Goal: Task Accomplishment & Management: Manage account settings

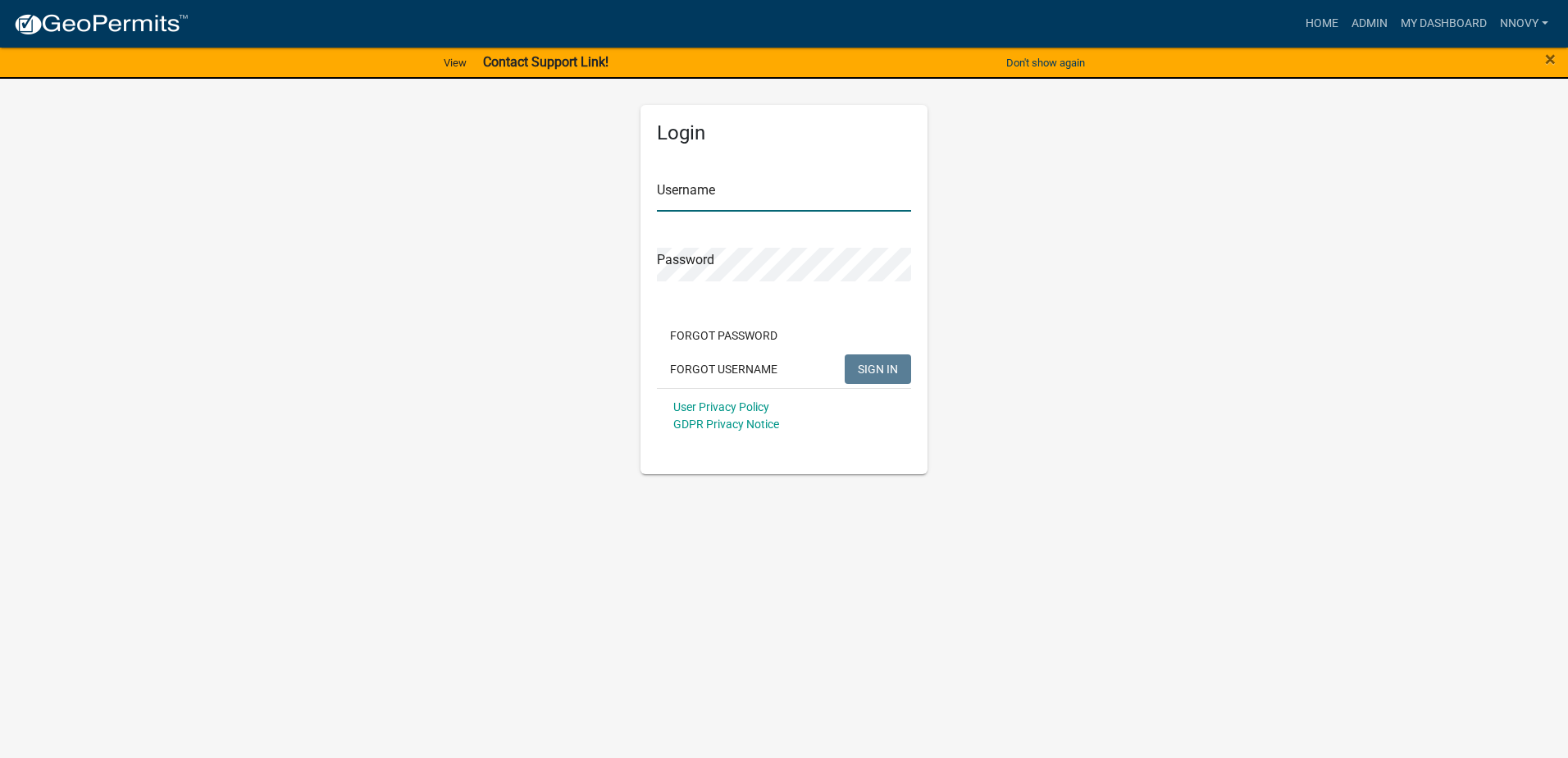
type input "nnovy"
click at [868, 365] on span "SIGN IN" at bounding box center [877, 368] width 40 height 13
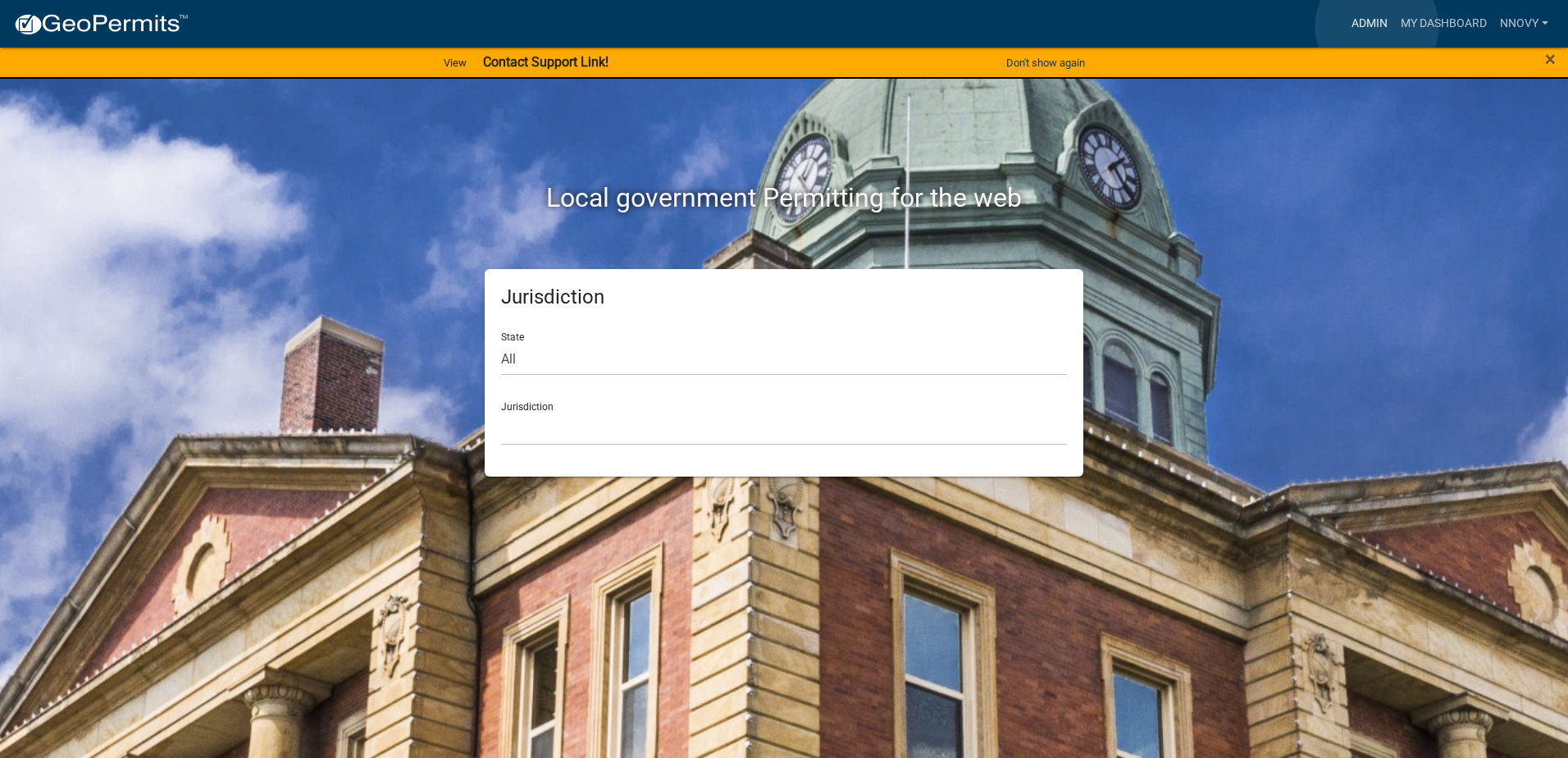
click at [1377, 26] on link "Admin" at bounding box center [1369, 24] width 49 height 32
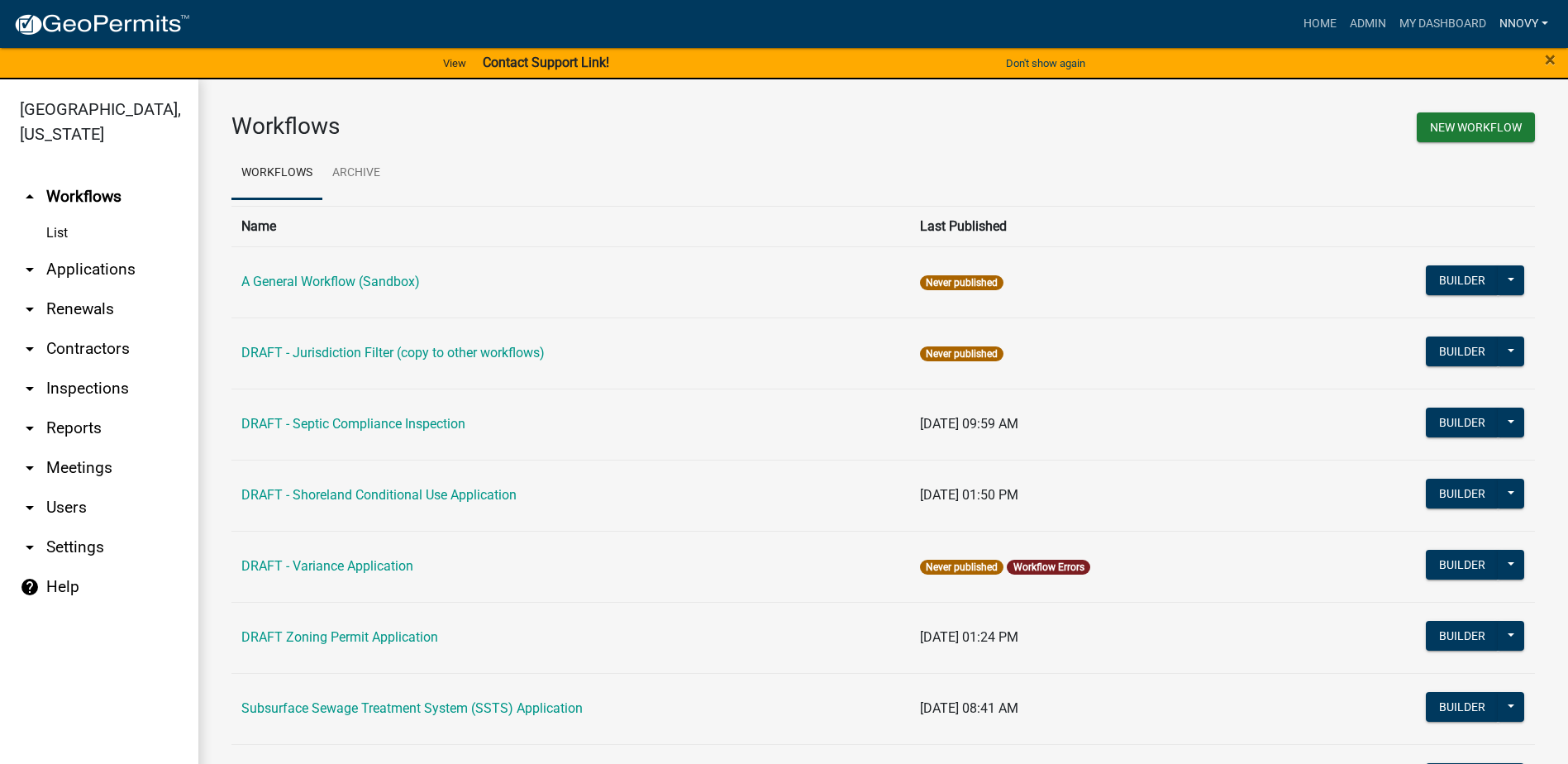
click at [1525, 22] on link "nnovy" at bounding box center [1524, 24] width 62 height 32
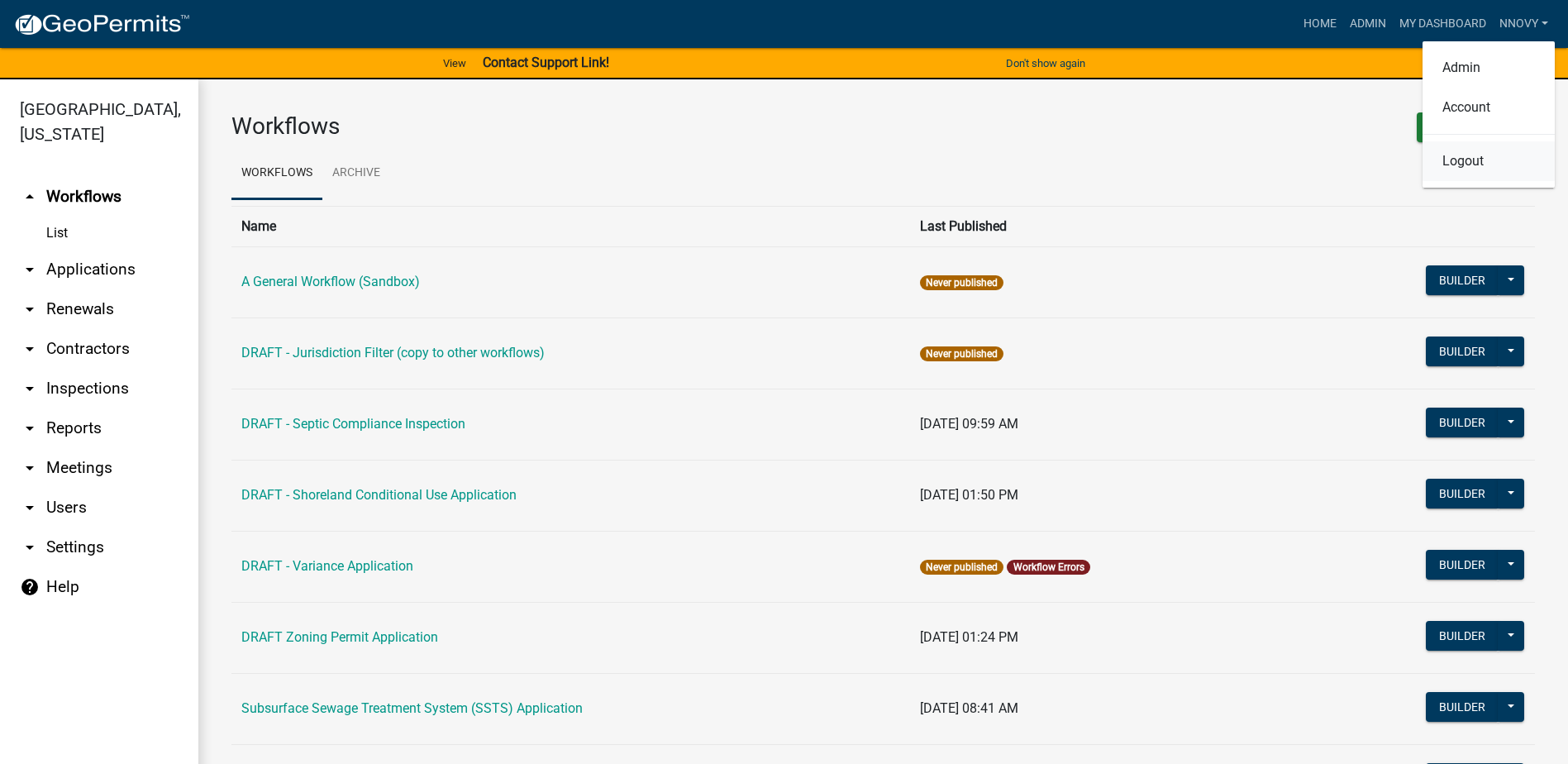
click at [1460, 156] on link "Logout" at bounding box center [1489, 161] width 132 height 39
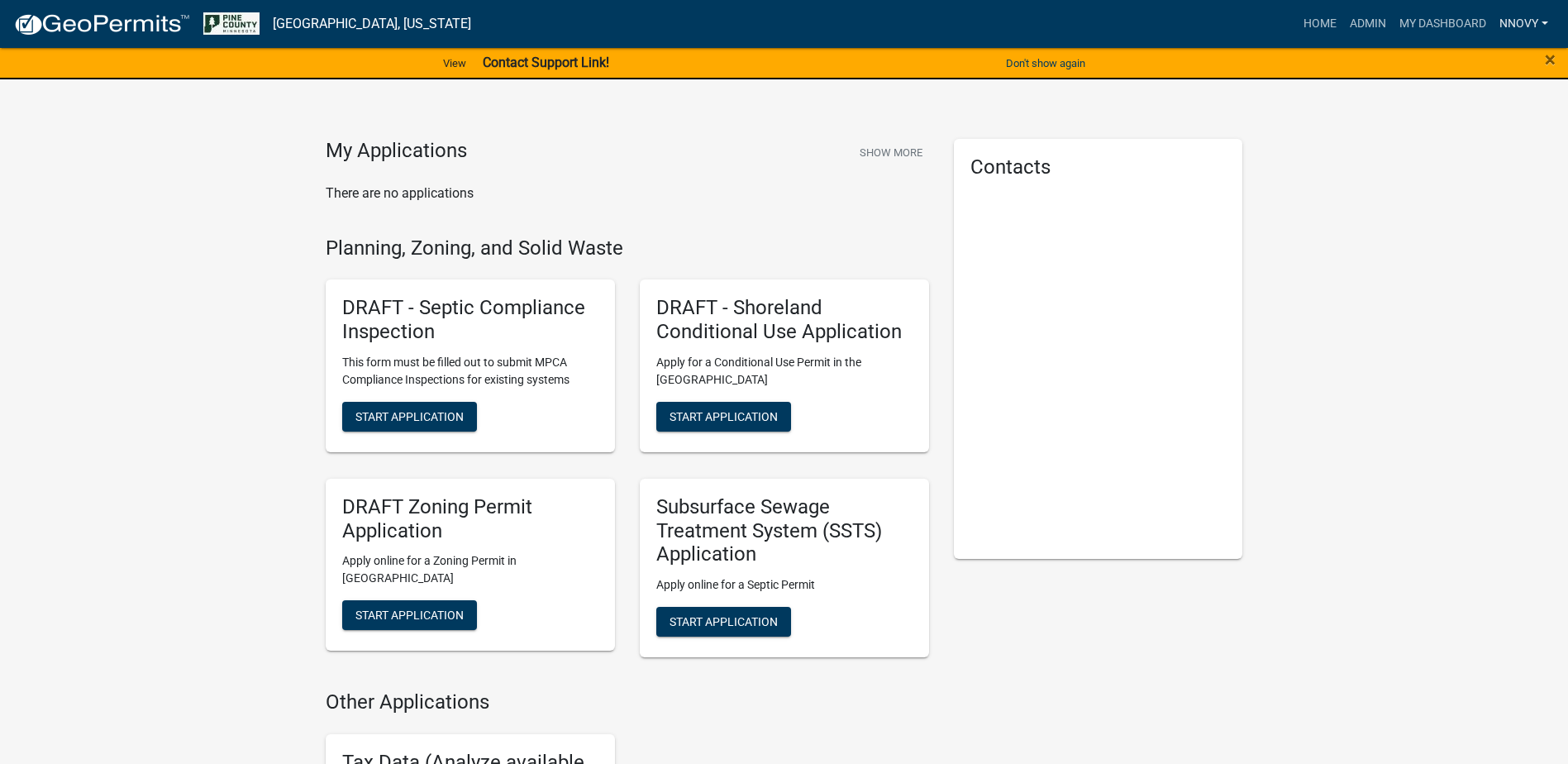
click at [1522, 22] on link "nnovy" at bounding box center [1524, 24] width 62 height 32
click at [1470, 162] on link "Logout" at bounding box center [1489, 161] width 132 height 39
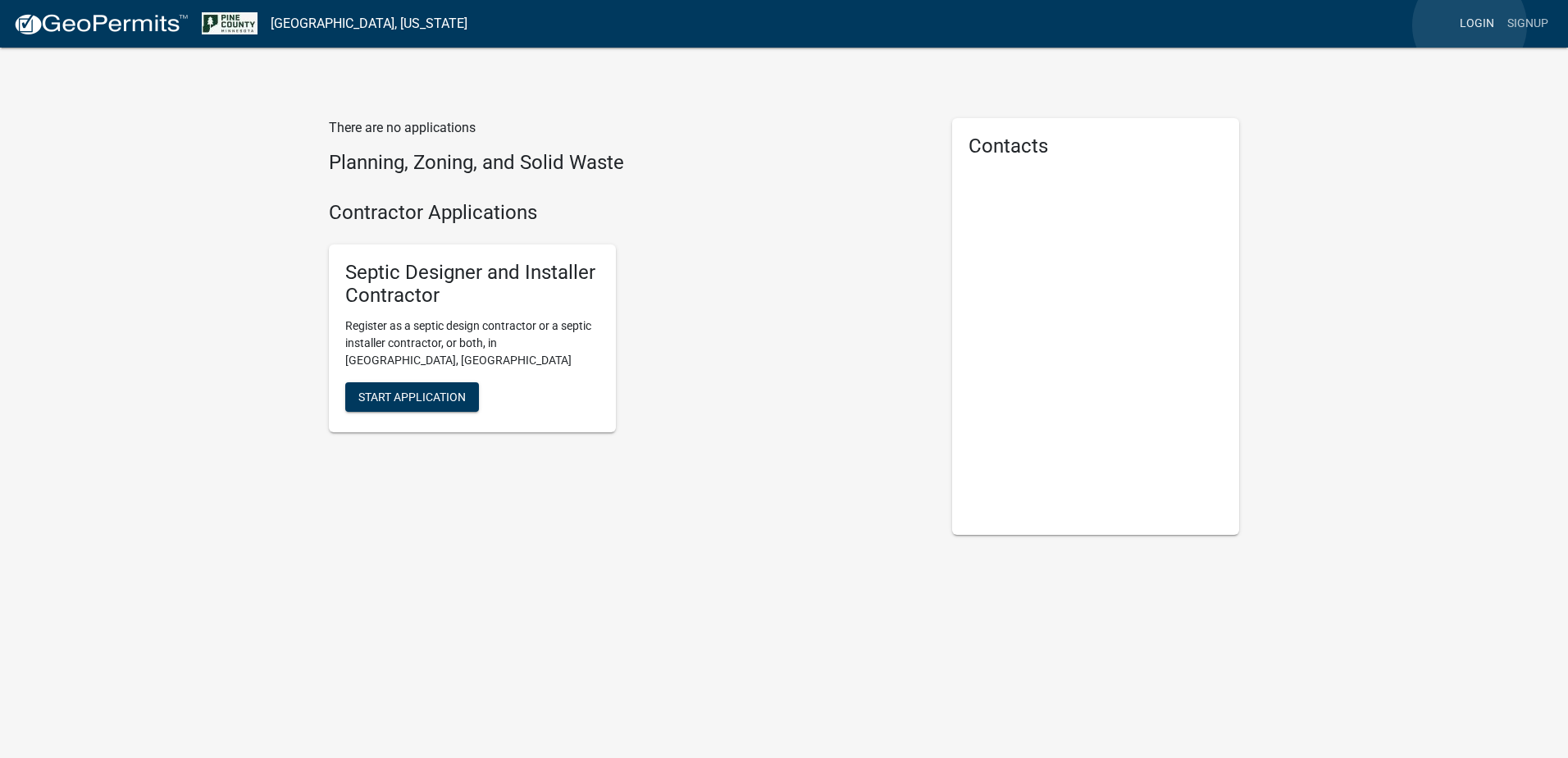
click at [1469, 25] on link "Login" at bounding box center [1476, 24] width 47 height 32
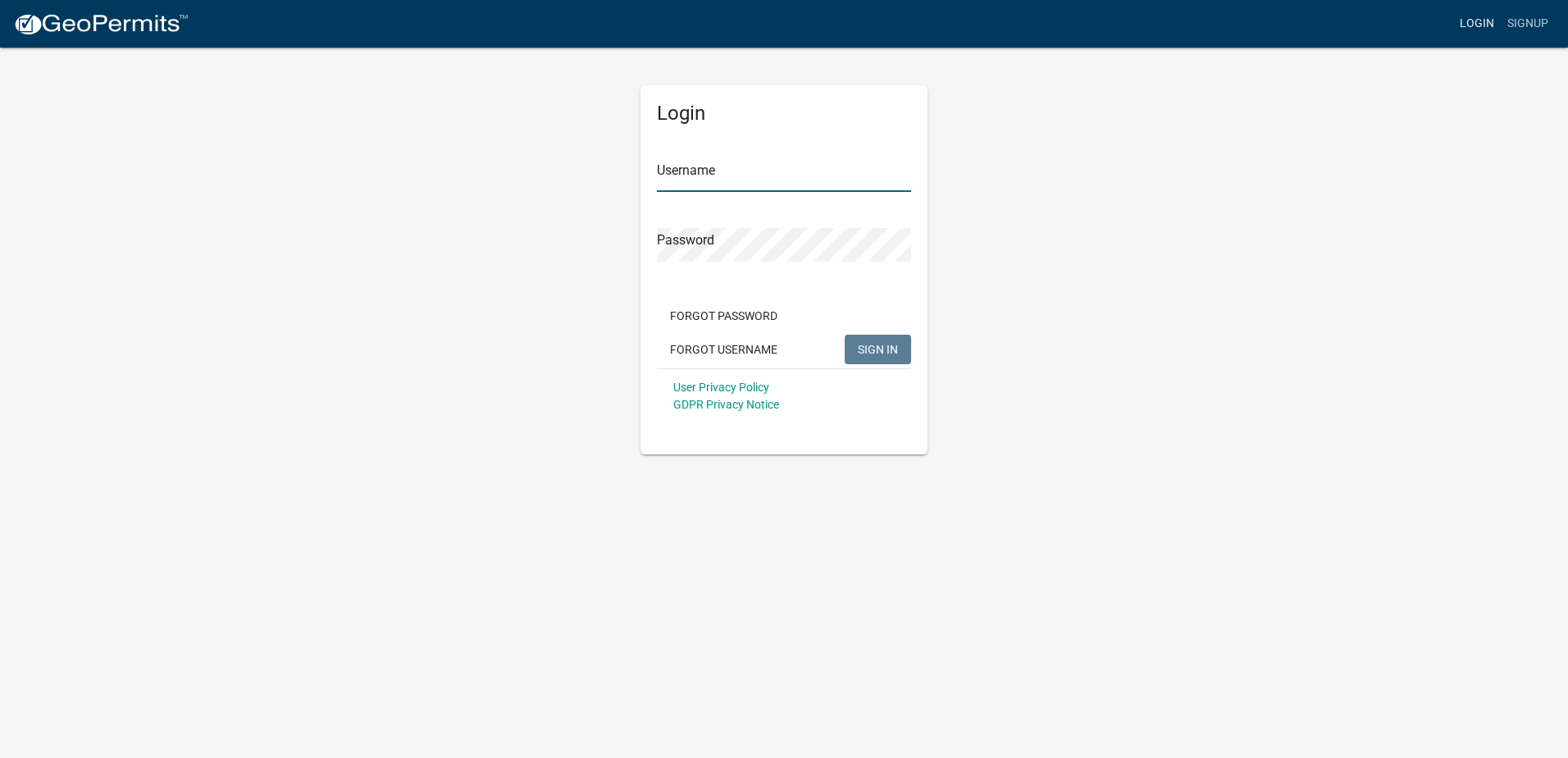
type input "nnovy"
click at [1530, 29] on link "Signup" at bounding box center [1527, 24] width 54 height 32
type input "nnovy"
click at [863, 354] on span "SIGN IN" at bounding box center [877, 349] width 40 height 13
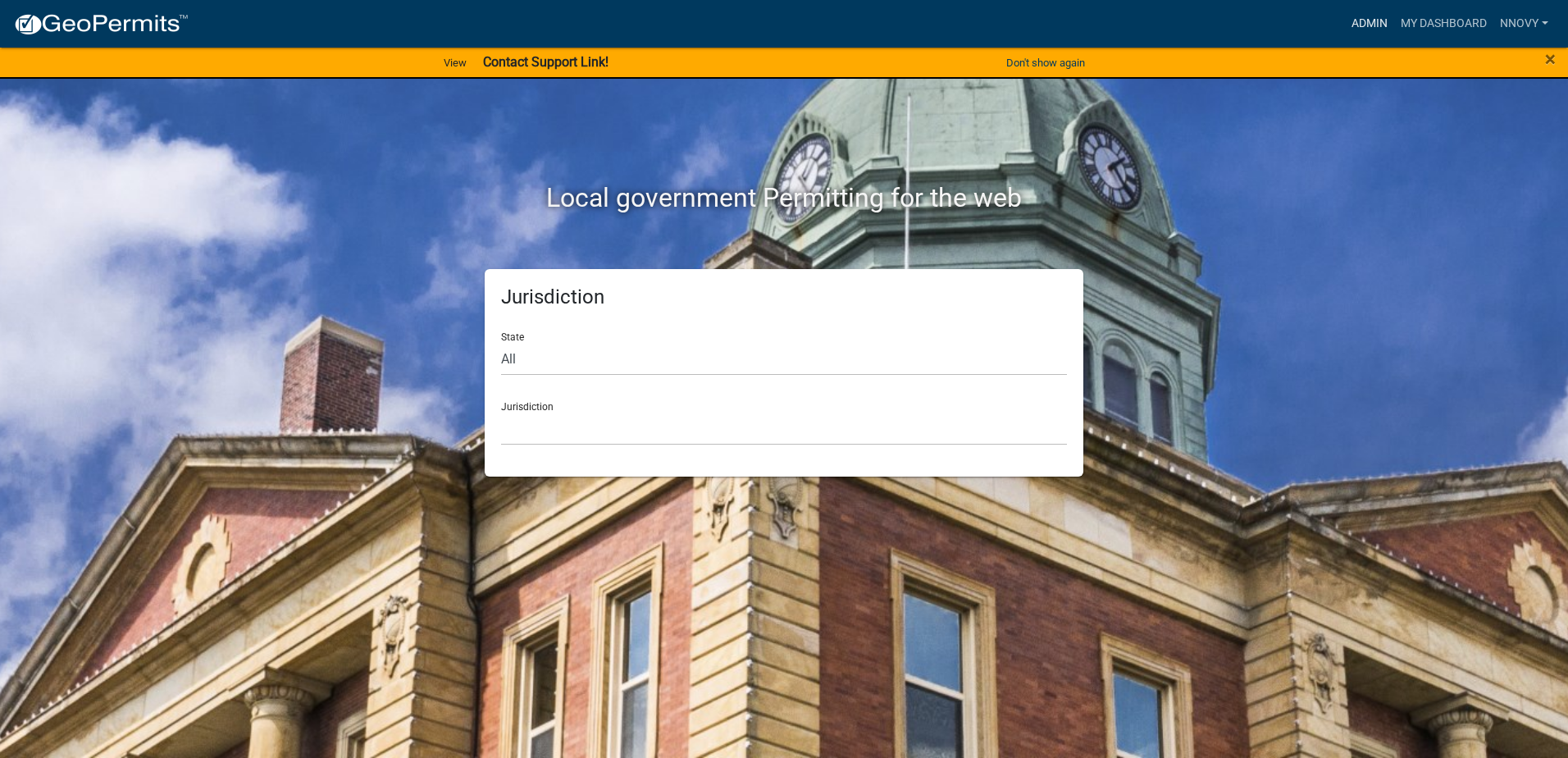
click at [1370, 26] on link "Admin" at bounding box center [1369, 24] width 49 height 32
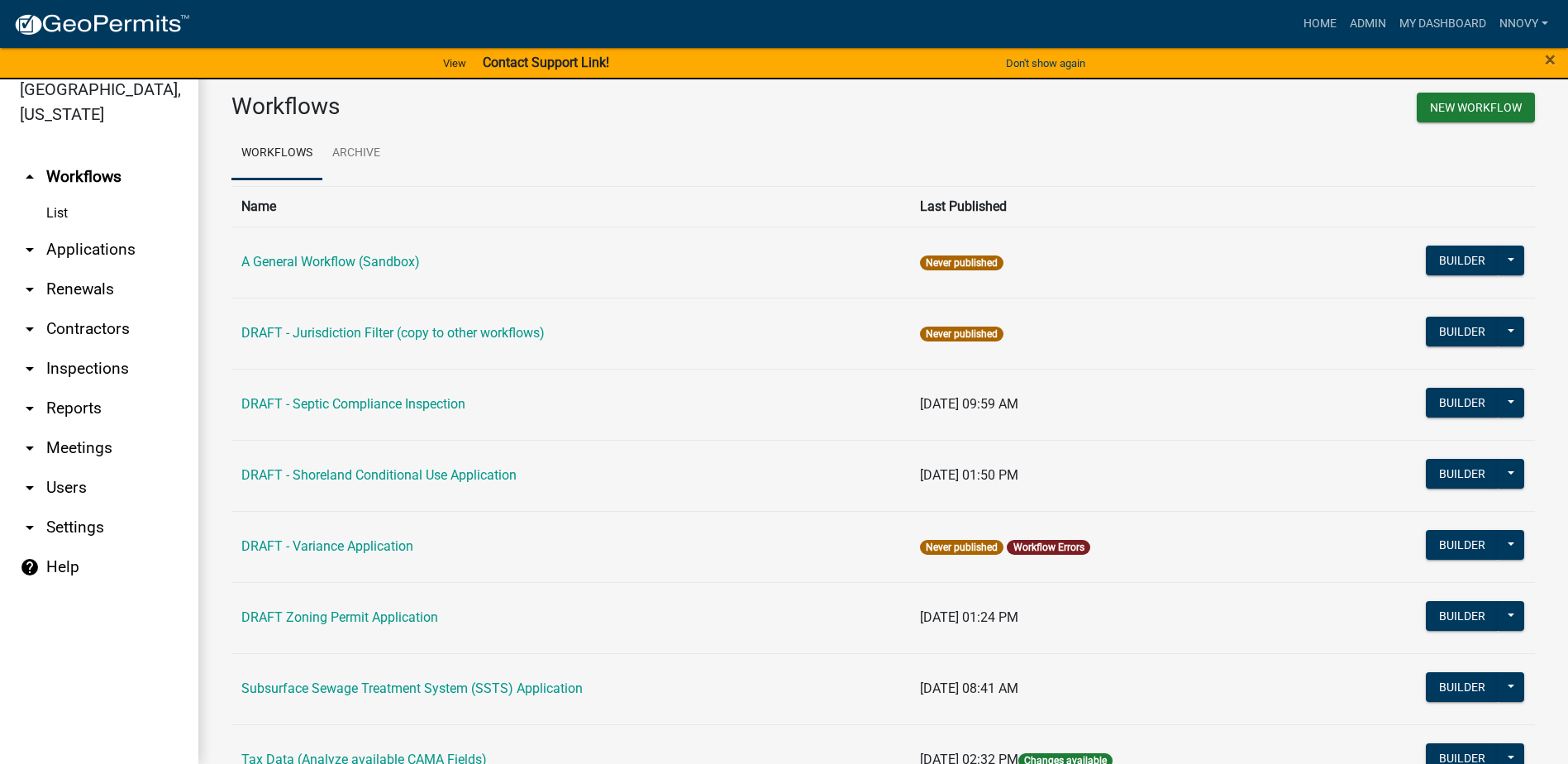
scroll to position [78, 0]
